Goal: Transaction & Acquisition: Subscribe to service/newsletter

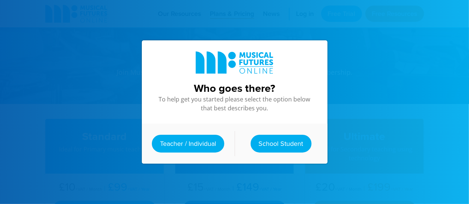
scroll to position [112, 0]
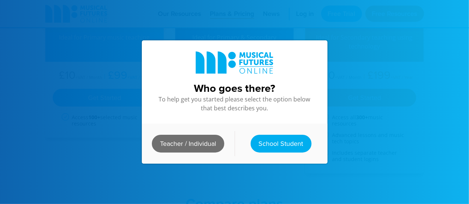
click at [201, 138] on link "Teacher / Individual" at bounding box center [188, 144] width 72 height 18
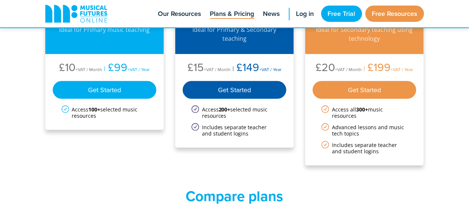
scroll to position [115, 0]
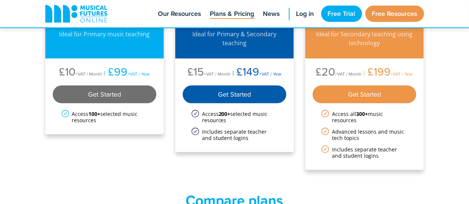
click at [85, 95] on div "Get Started" at bounding box center [105, 95] width 104 height 18
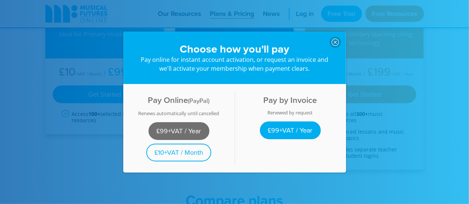
click at [186, 127] on link "£99+VAT / Year" at bounding box center [178, 131] width 61 height 18
